Goal: Task Accomplishment & Management: Use online tool/utility

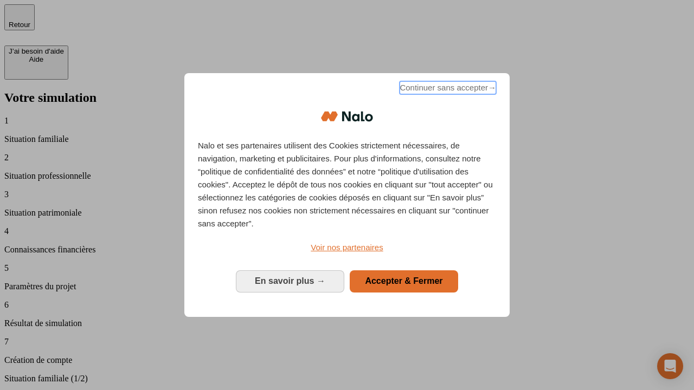
click at [447, 89] on span "Continuer sans accepter →" at bounding box center [448, 87] width 97 height 13
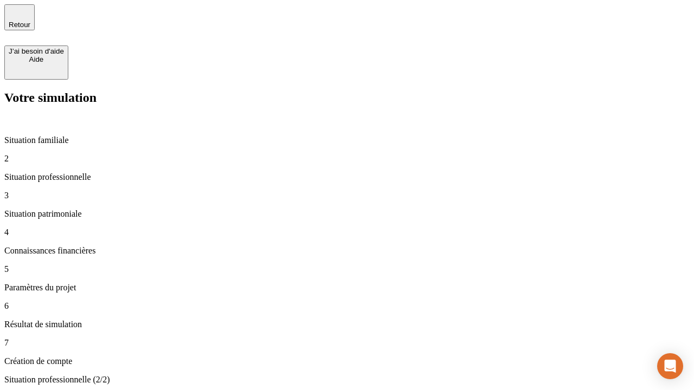
type input "30 000"
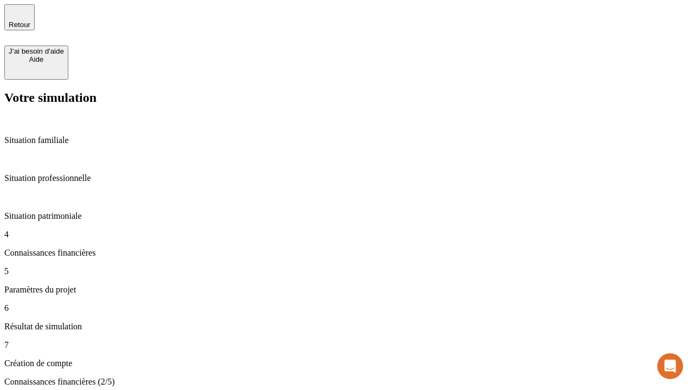
scroll to position [2, 0]
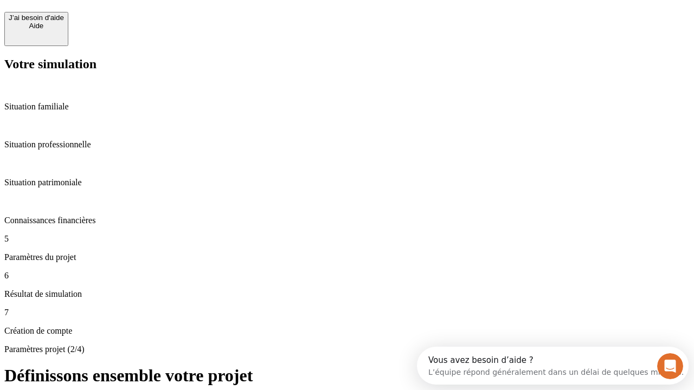
scroll to position [10, 0]
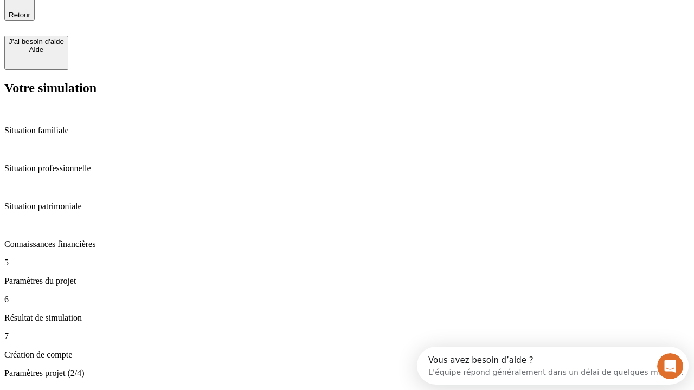
type input "25"
type input "64"
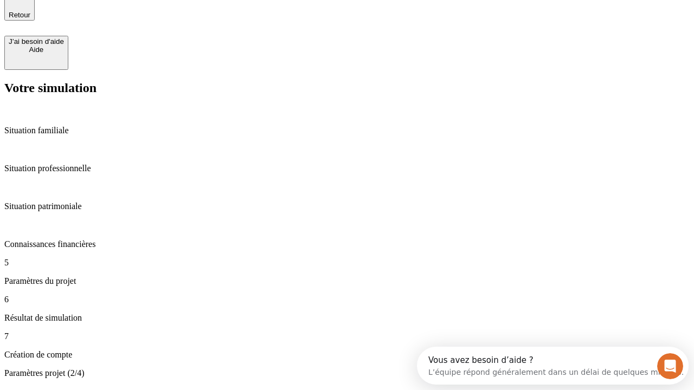
type input "1 000"
type input "640"
